Goal: Task Accomplishment & Management: Manage account settings

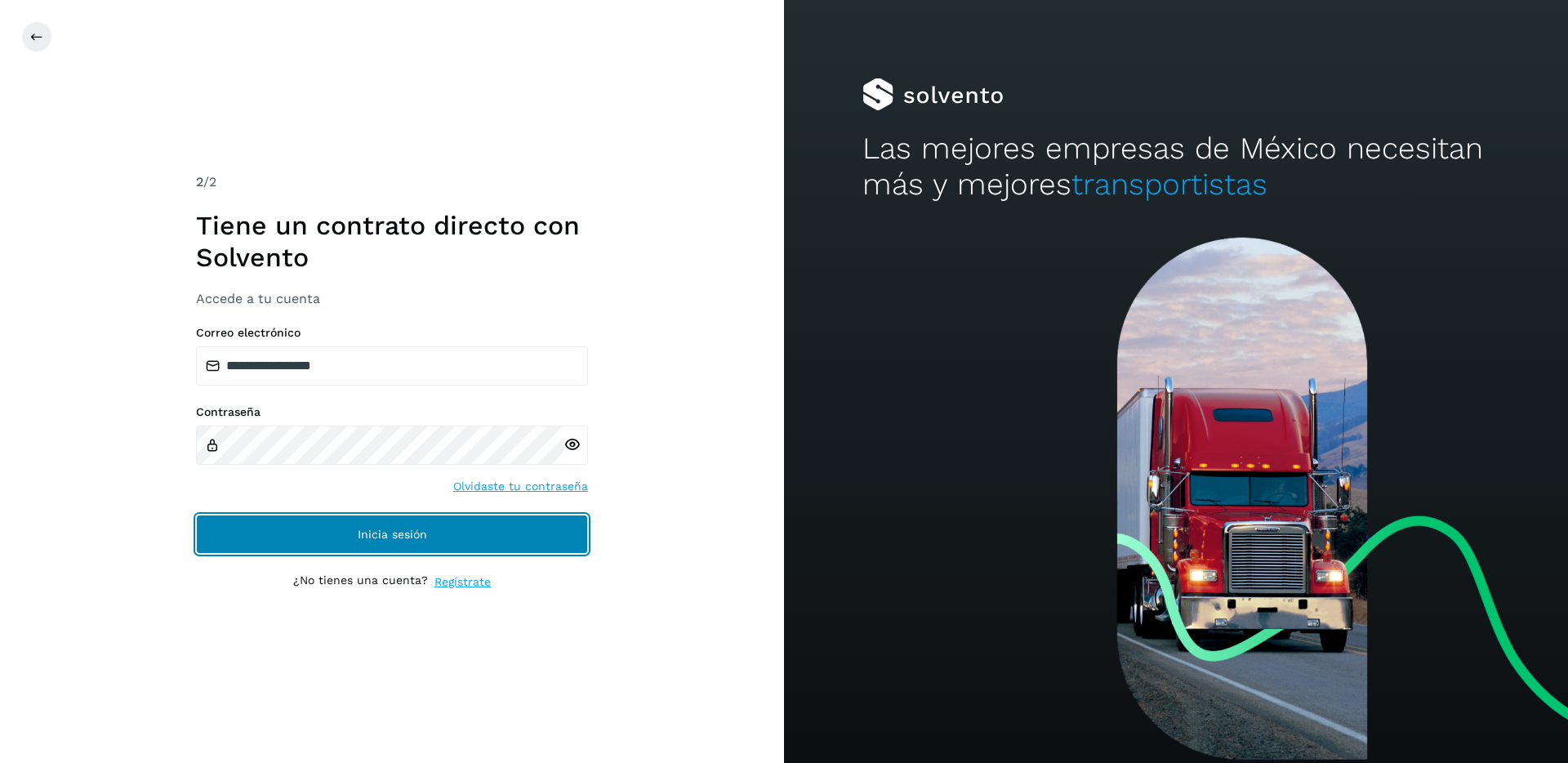
click at [486, 533] on button "Inicia sesión" at bounding box center [392, 534] width 392 height 40
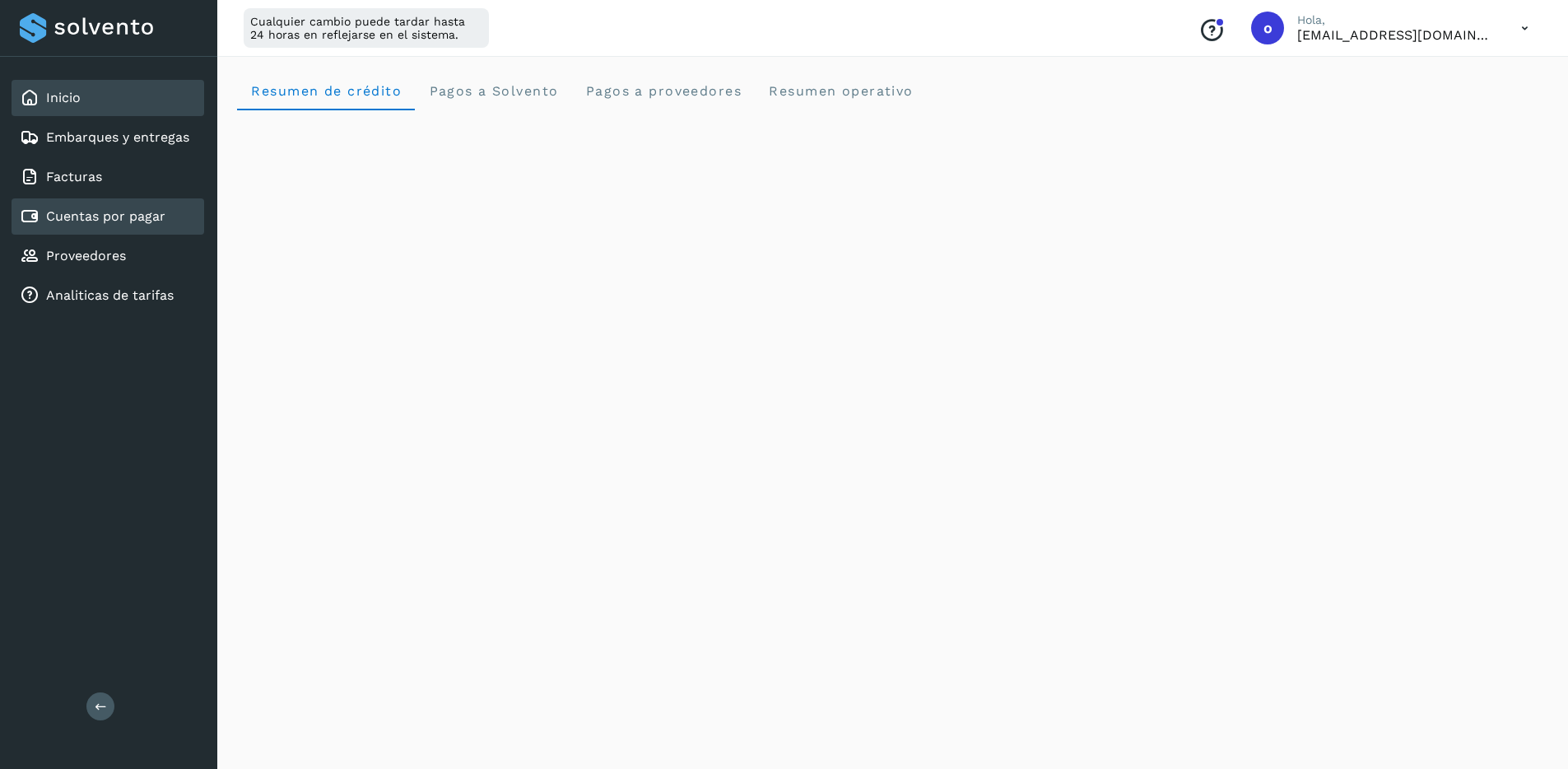
click at [108, 230] on div "Cuentas por pagar" at bounding box center [108, 217] width 192 height 37
click at [124, 217] on link "Cuentas por pagar" at bounding box center [106, 216] width 119 height 16
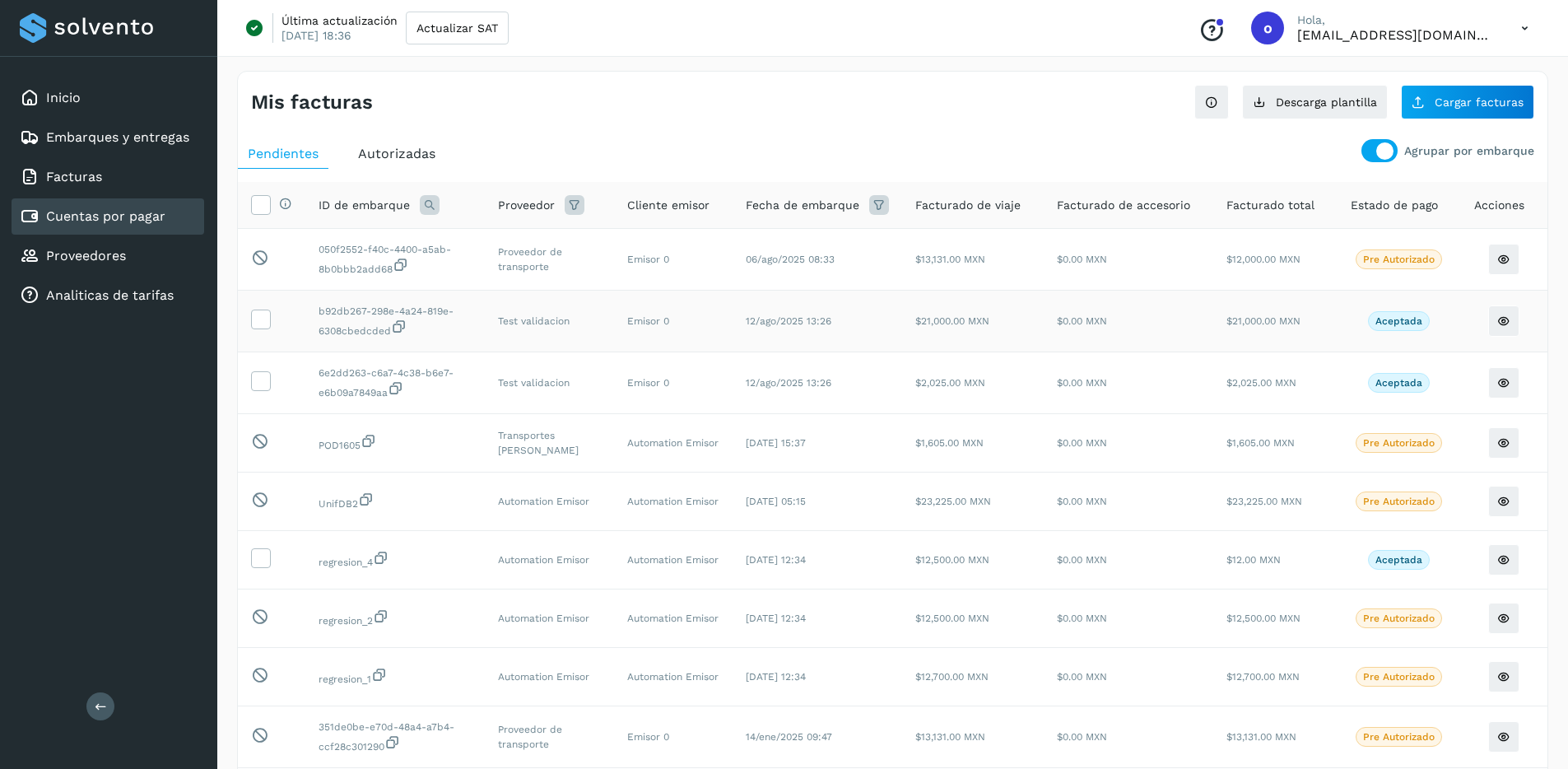
click at [277, 322] on td at bounding box center [271, 321] width 67 height 61
click at [272, 322] on td at bounding box center [271, 321] width 67 height 61
click at [266, 331] on td at bounding box center [271, 321] width 67 height 61
click at [266, 328] on span at bounding box center [260, 323] width 17 height 12
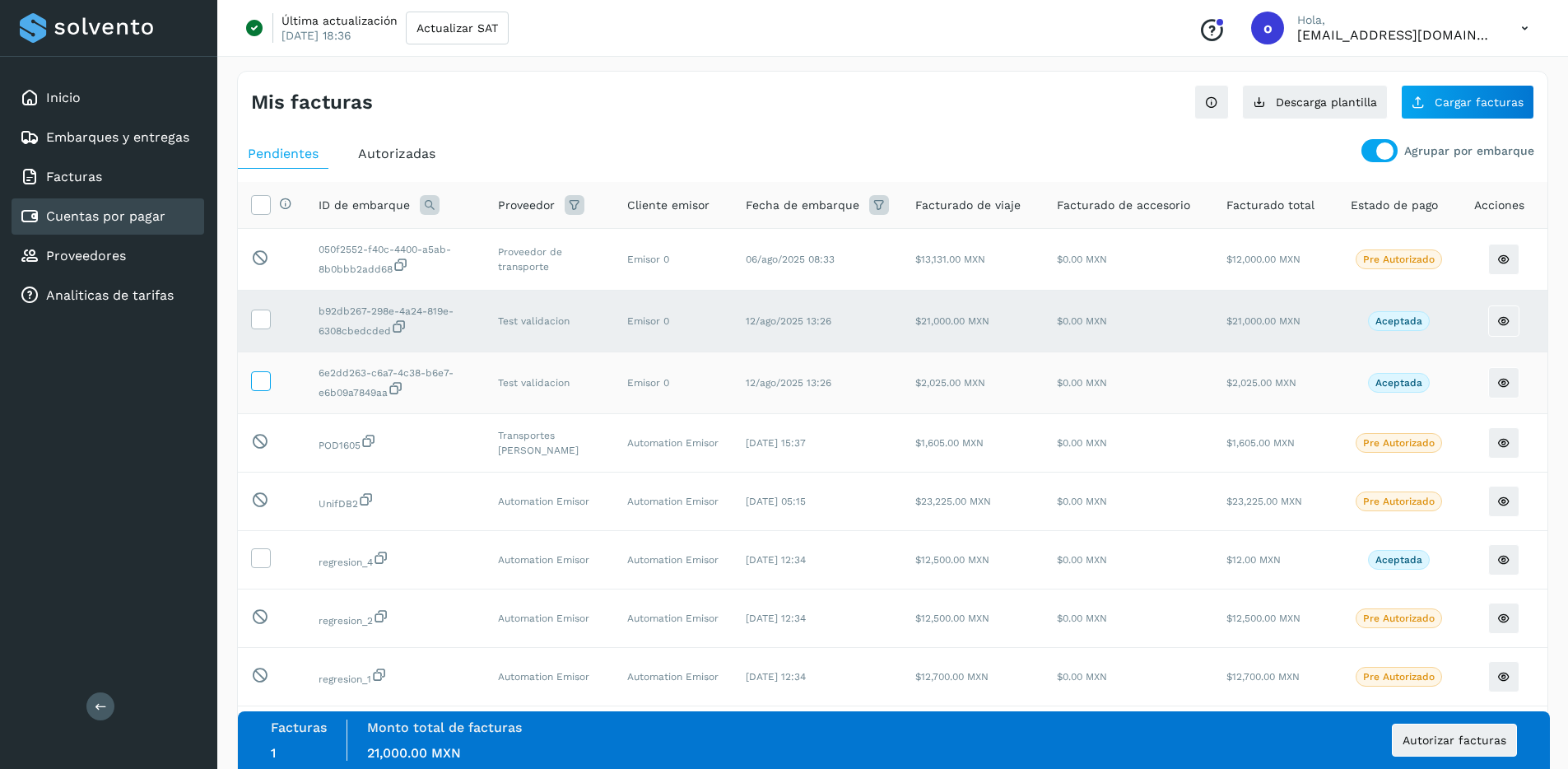
click at [266, 372] on icon at bounding box center [260, 380] width 17 height 17
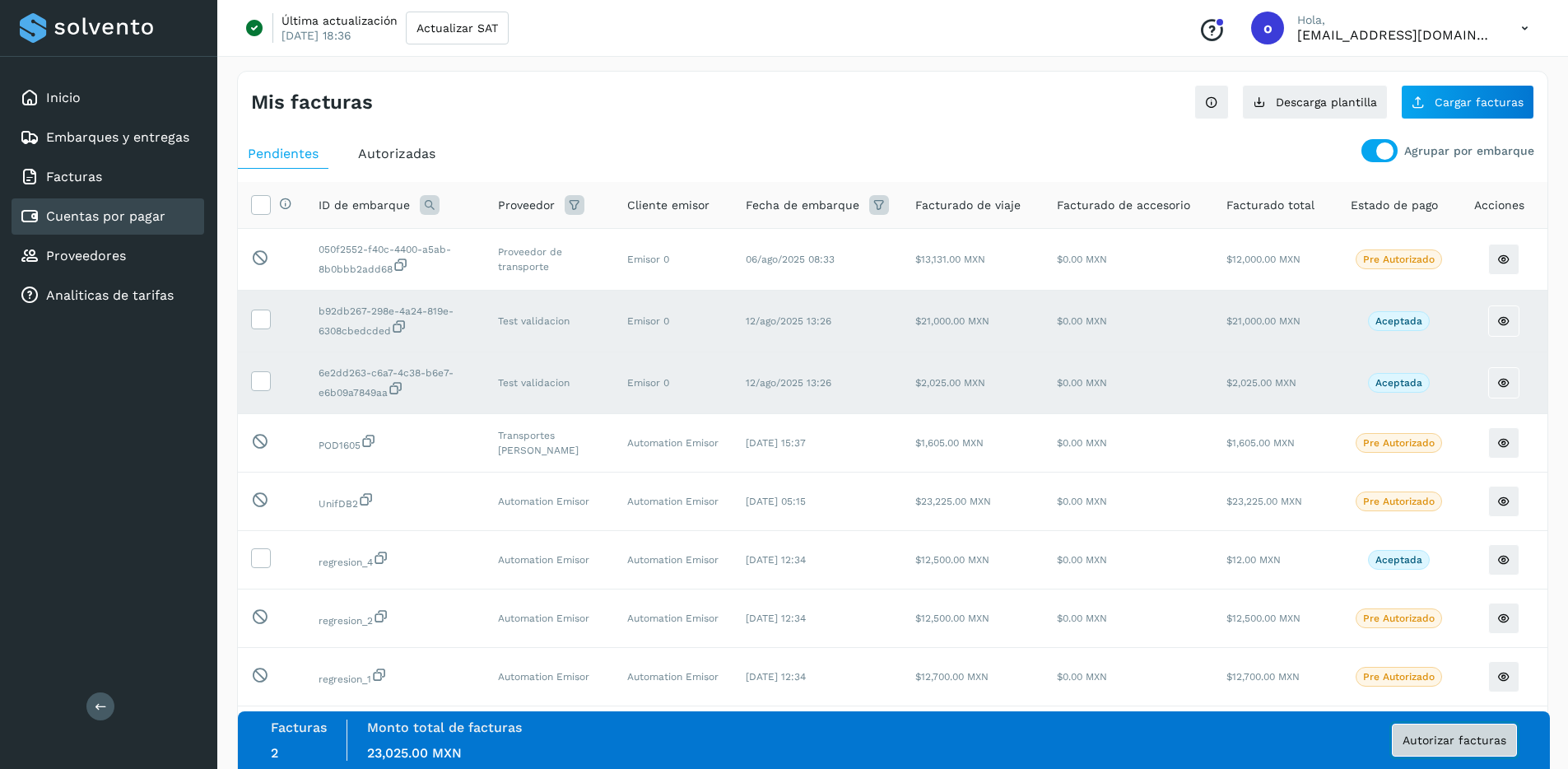
click at [1417, 737] on span "Autorizar facturas" at bounding box center [1454, 740] width 104 height 12
